Goal: Share content: Share content

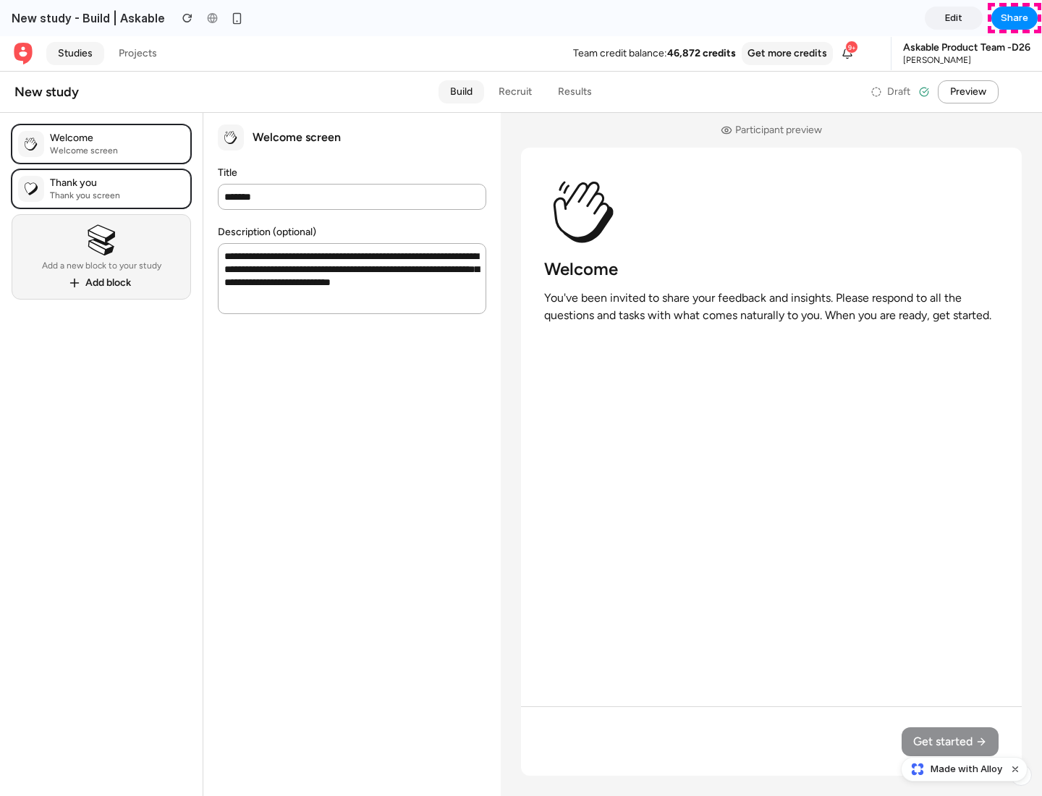
click at [1015, 18] on span "Share" at bounding box center [1015, 18] width 28 height 14
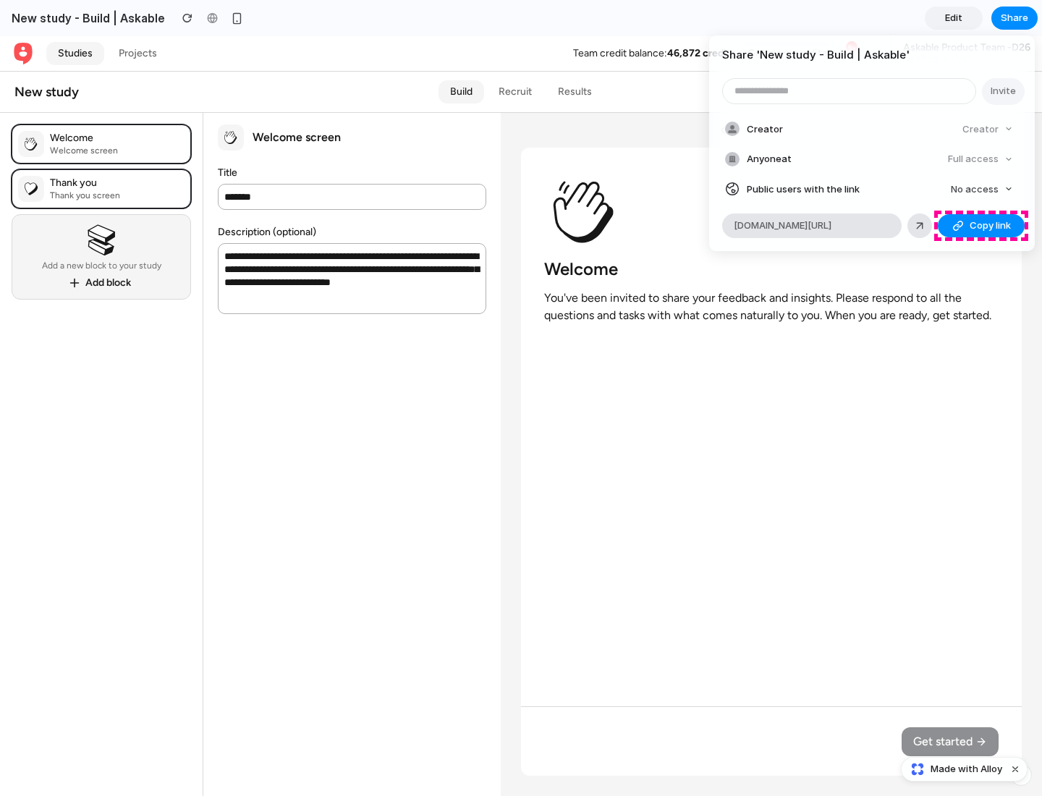
click at [981, 226] on span "Copy link" at bounding box center [990, 226] width 41 height 14
click at [966, 769] on div "Share ' New study - Build | Askable ' Invite Creator Creator Anyone at Full acc…" at bounding box center [521, 398] width 1042 height 796
